Goal: Information Seeking & Learning: Learn about a topic

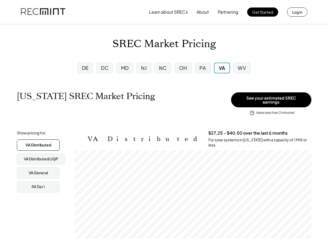
scroll to position [88, 237]
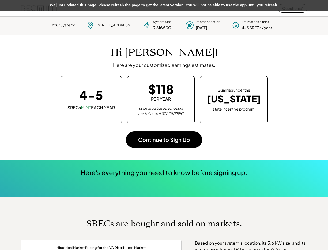
click at [299, 89] on div "4-5 SRECs MINT EACH YEAR $118 PER YEAR estimated based on recent market rate of…" at bounding box center [163, 99] width 275 height 47
click at [299, 126] on div "Hi [PERSON_NAME]! Here are your customized earnings estimates. 4-5 SRECs MINT E…" at bounding box center [164, 96] width 286 height 125
click at [290, 115] on div "4-5 SRECs MINT EACH YEAR $118 PER YEAR estimated based on recent market rate of…" at bounding box center [163, 99] width 275 height 47
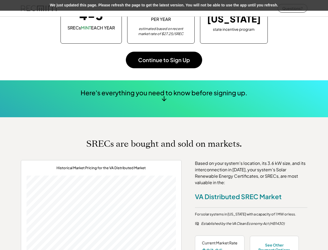
scroll to position [19, 0]
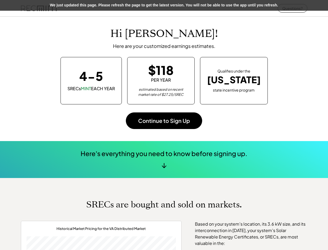
click at [183, 202] on h1 "SRECs are bought and sold on markets." at bounding box center [163, 204] width 155 height 10
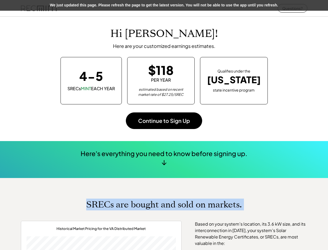
click at [183, 202] on h1 "SRECs are bought and sold on markets." at bounding box center [163, 204] width 155 height 10
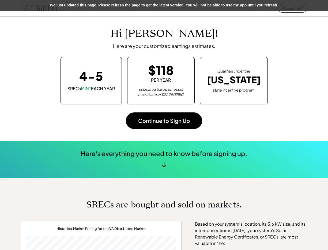
click at [227, 204] on h1 "SRECs are bought and sold on markets." at bounding box center [163, 204] width 155 height 10
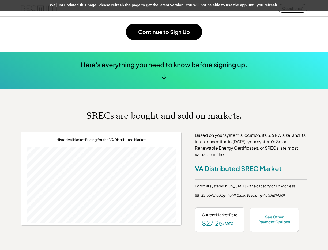
scroll to position [134, 0]
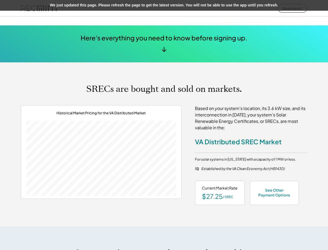
click at [216, 126] on div "Based on your system's location, its 3.6 kW size, and its interconnection in [D…" at bounding box center [251, 118] width 112 height 26
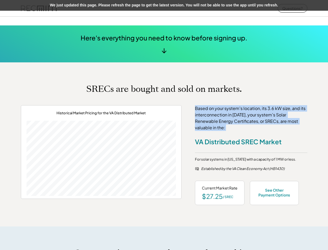
click at [216, 126] on div "Based on your system's location, its 3.6 kW size, and its interconnection in [D…" at bounding box center [251, 118] width 112 height 26
click at [220, 125] on div "Based on your system's location, its 3.6 kW size, and its interconnection in [D…" at bounding box center [251, 118] width 112 height 26
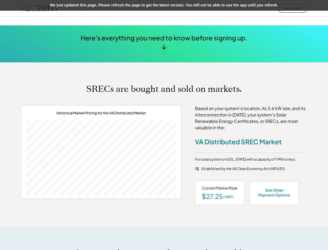
click at [228, 131] on div "Based on your system's location, its 3.6 kW size, and its interconnection in [D…" at bounding box center [251, 155] width 112 height 100
click at [229, 130] on div "Based on your system's location, its 3.6 kW size, and its interconnection in [D…" at bounding box center [251, 118] width 112 height 26
click at [229, 126] on div "Based on your system's location, its 3.6 kW size, and its interconnection in [D…" at bounding box center [251, 118] width 112 height 26
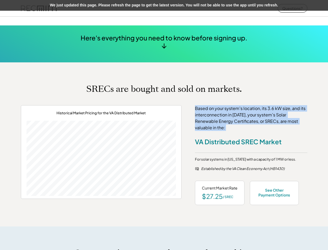
click at [229, 126] on div "Based on your system's location, its 3.6 kW size, and its interconnection in [D…" at bounding box center [251, 118] width 112 height 26
click at [218, 117] on div "Based on your system's location, its 3.6 kW size, and its interconnection in [D…" at bounding box center [251, 118] width 112 height 26
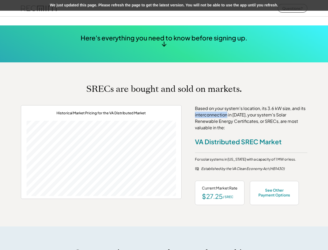
click at [218, 117] on div "Based on your system's location, its 3.6 kW size, and its interconnection in [D…" at bounding box center [251, 118] width 112 height 26
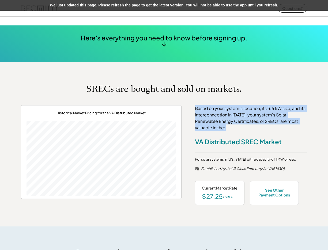
click at [218, 117] on div "Based on your system's location, its 3.6 kW size, and its interconnection in [D…" at bounding box center [251, 118] width 112 height 26
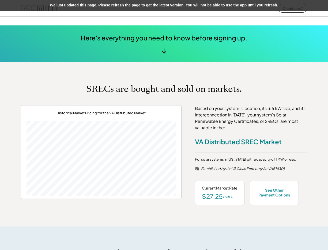
click at [219, 99] on div "SRECs are bought and sold on markets. Historical Market Pricing for the VA Dist…" at bounding box center [164, 144] width 286 height 121
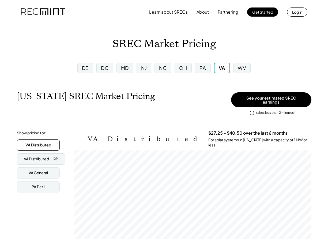
scroll to position [88, 237]
click at [109, 68] on div "DC" at bounding box center [104, 68] width 17 height 11
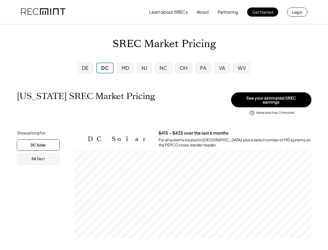
scroll to position [88, 237]
